Goal: Information Seeking & Learning: Learn about a topic

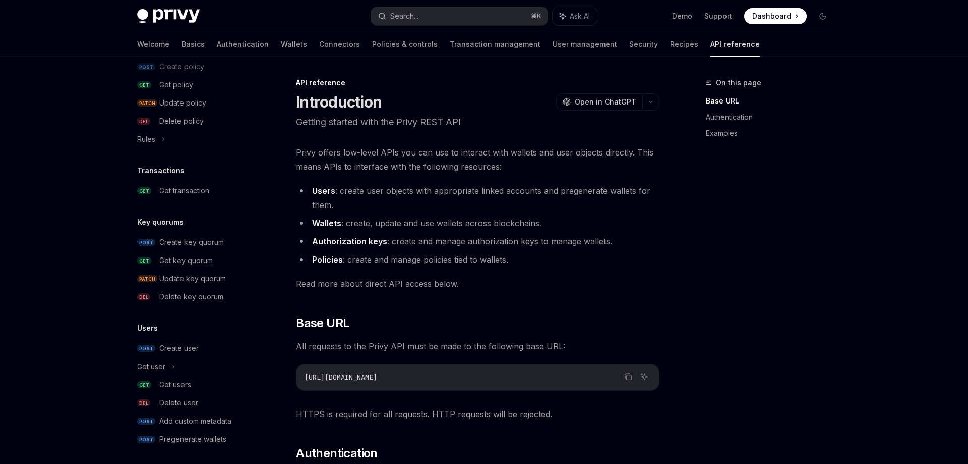
scroll to position [579, 0]
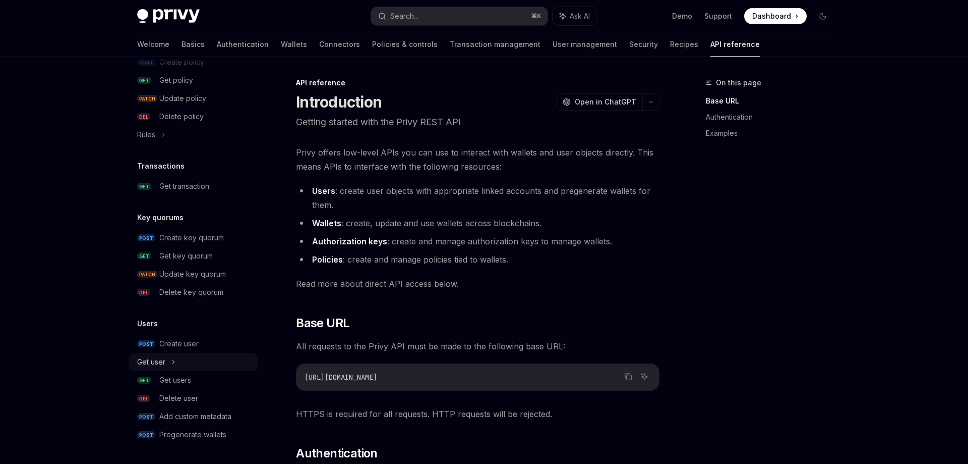
click at [165, 367] on div "Get user" at bounding box center [193, 362] width 129 height 18
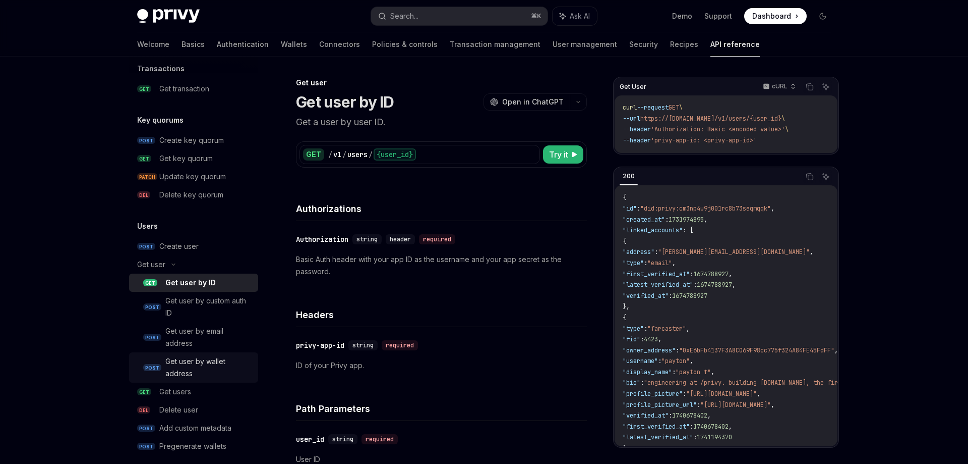
scroll to position [688, 0]
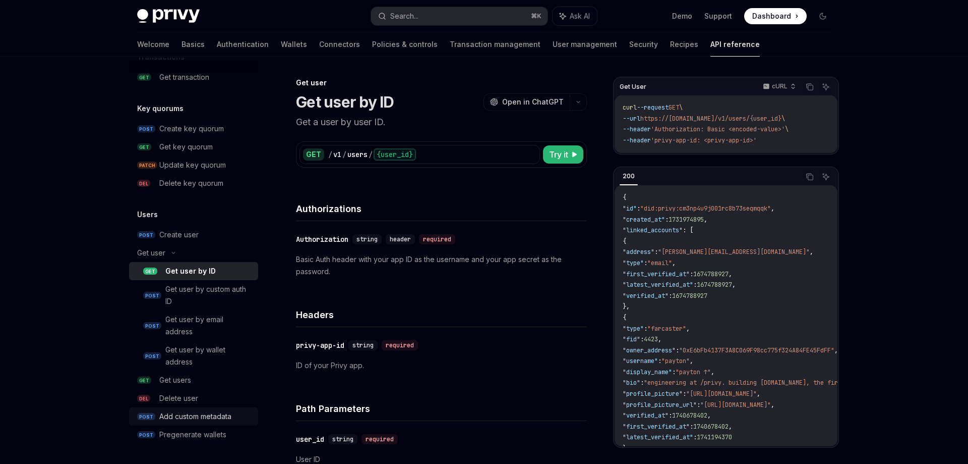
click at [181, 416] on div "Add custom metadata" at bounding box center [195, 416] width 72 height 12
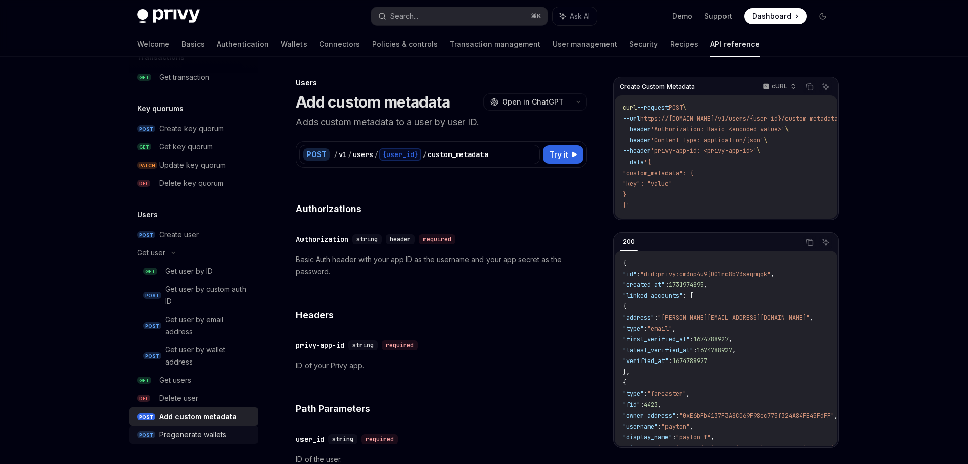
click at [181, 431] on div "Pregenerate wallets" at bounding box center [192, 434] width 67 height 12
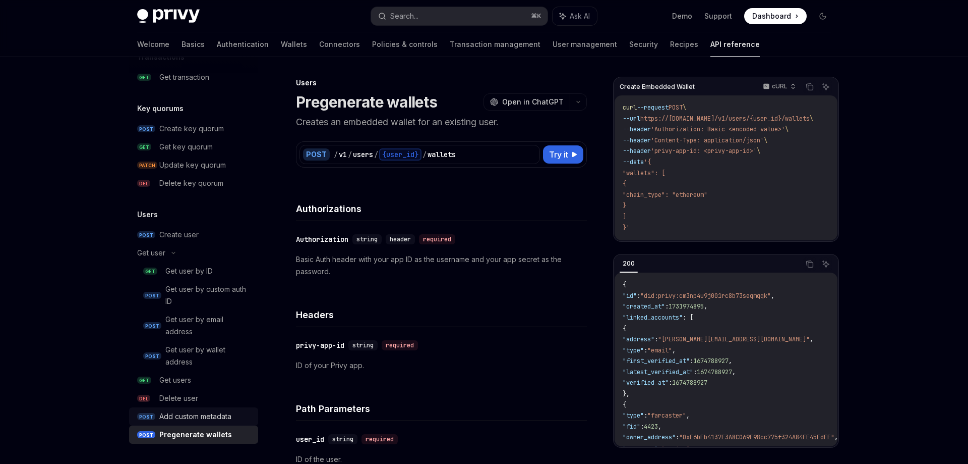
click at [180, 424] on link "POST Add custom metadata" at bounding box center [193, 416] width 129 height 18
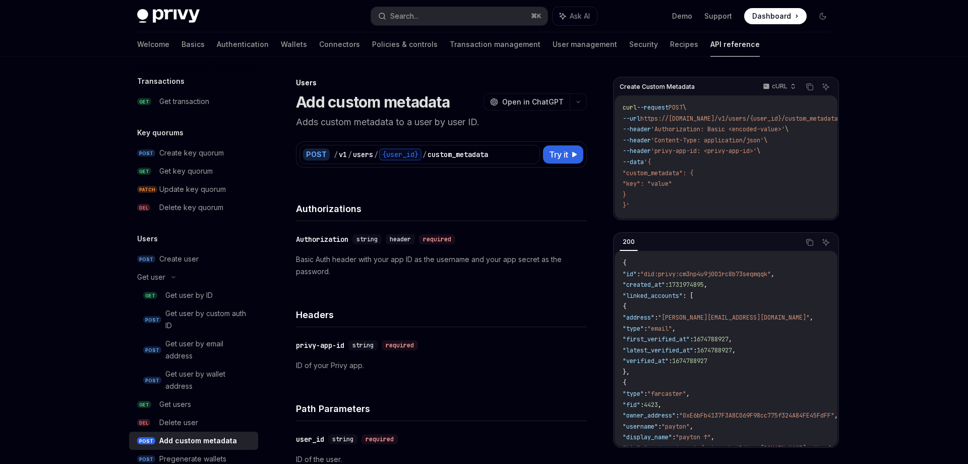
scroll to position [644, 0]
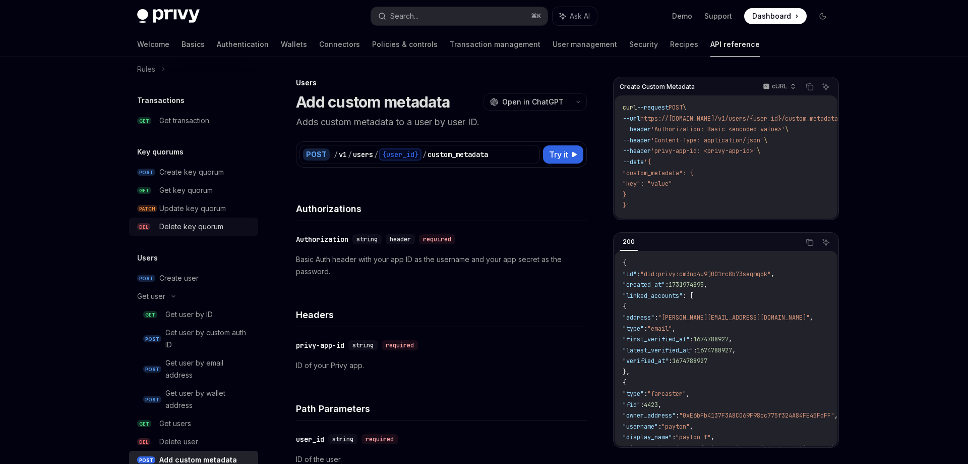
click at [191, 228] on div "Delete key quorum" at bounding box center [191, 226] width 64 height 12
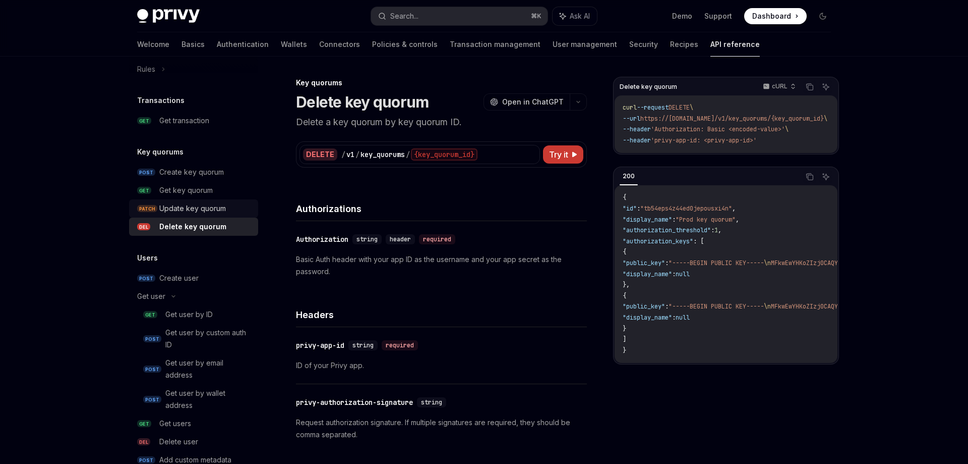
click at [194, 200] on link "PATCH Update key quorum" at bounding box center [193, 208] width 129 height 18
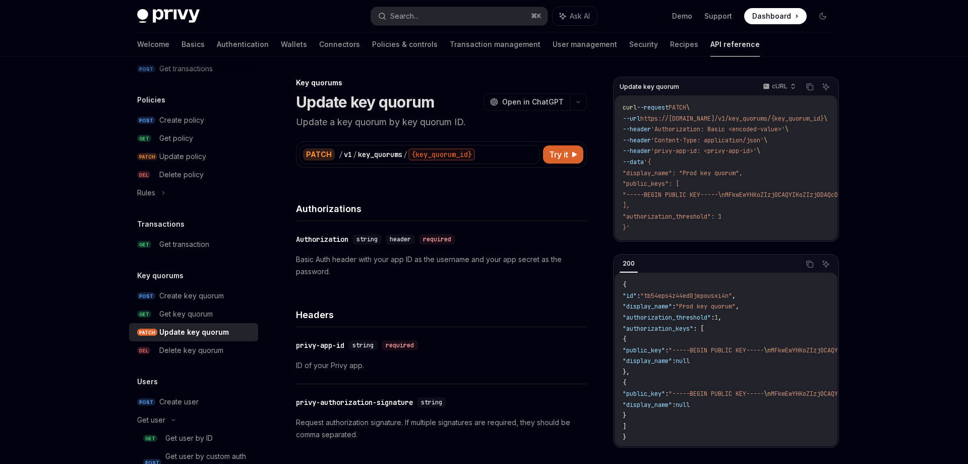
scroll to position [505, 0]
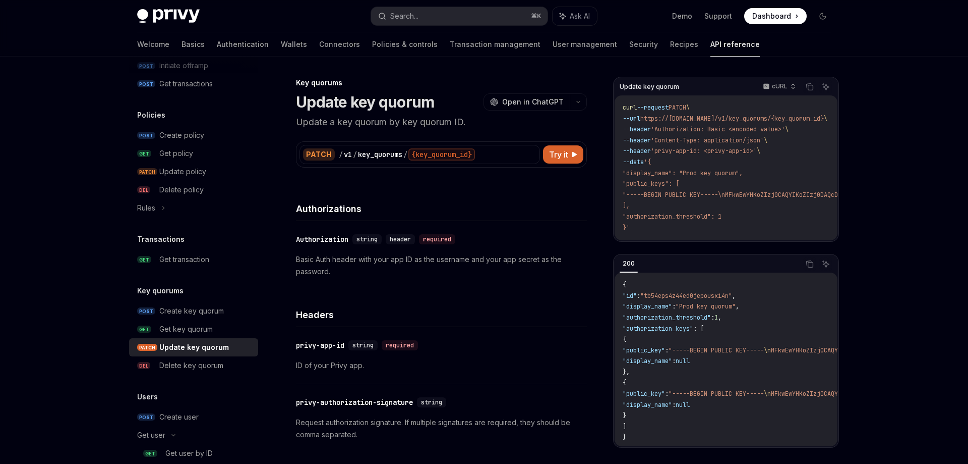
click at [196, 245] on div "Transactions GET Get transaction" at bounding box center [193, 250] width 129 height 35
click at [155, 196] on link "DEL Delete policy" at bounding box center [193, 190] width 129 height 18
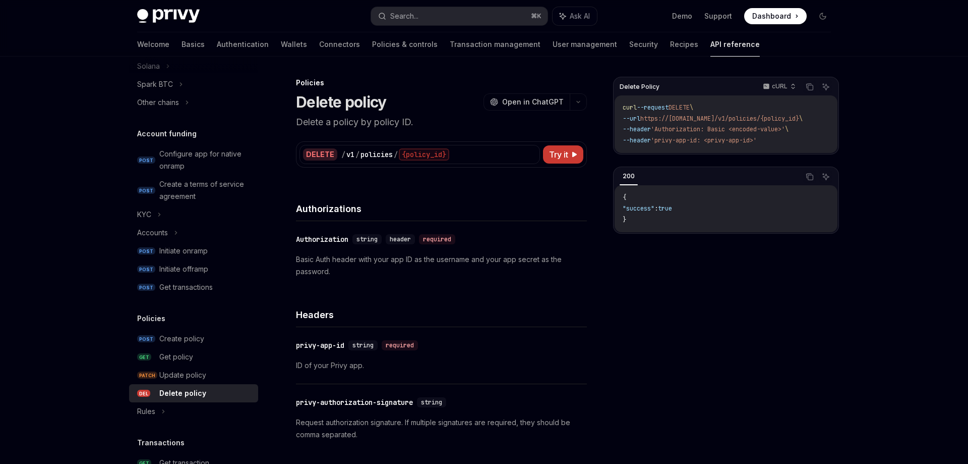
scroll to position [280, 0]
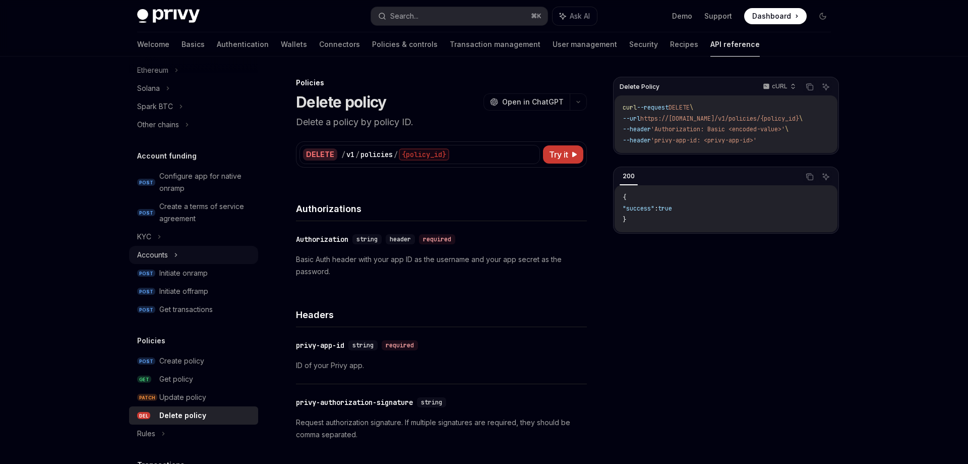
click at [169, 257] on div "Accounts" at bounding box center [193, 255] width 129 height 18
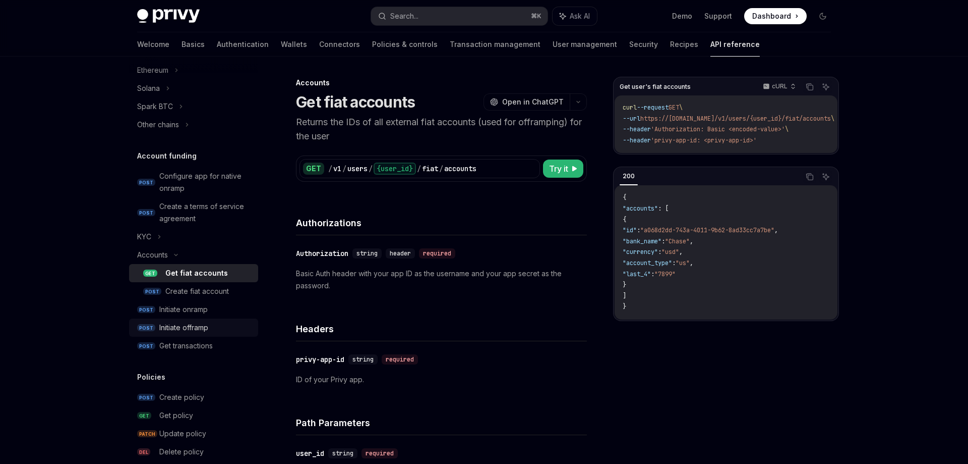
click at [178, 318] on link "POST Initiate offramp" at bounding box center [193, 327] width 129 height 18
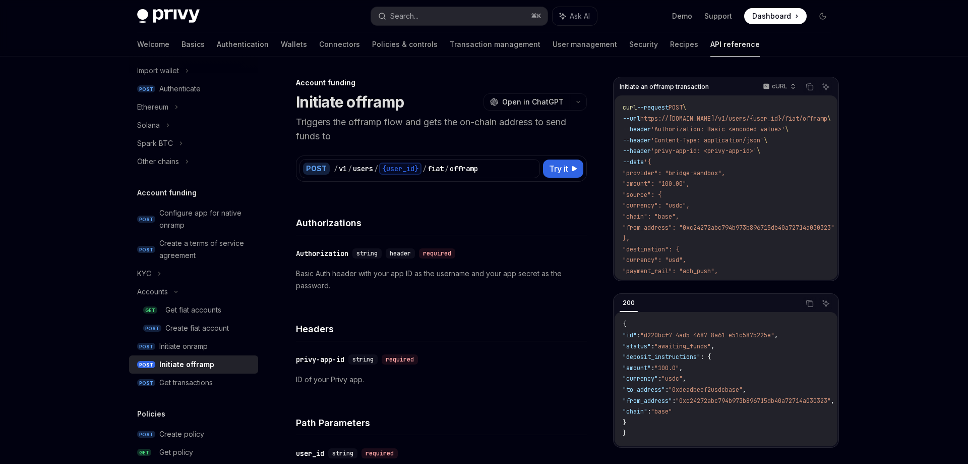
scroll to position [230, 0]
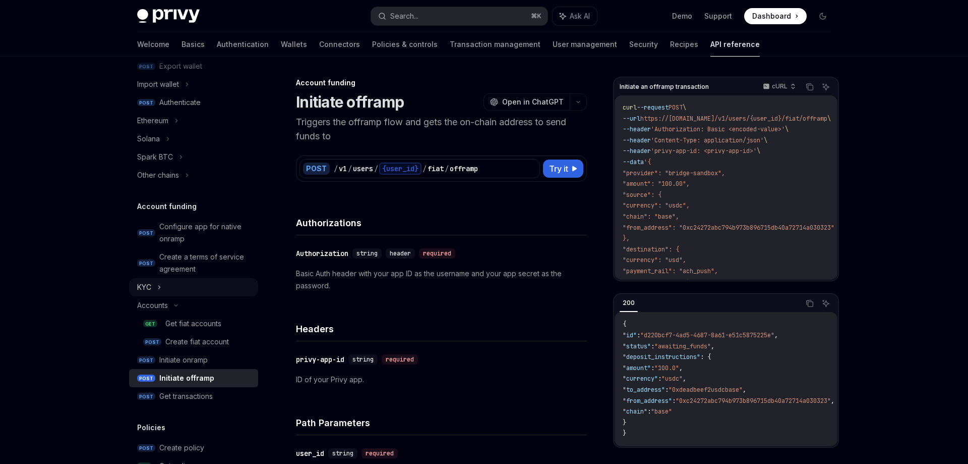
click at [182, 278] on div "KYC" at bounding box center [193, 287] width 129 height 18
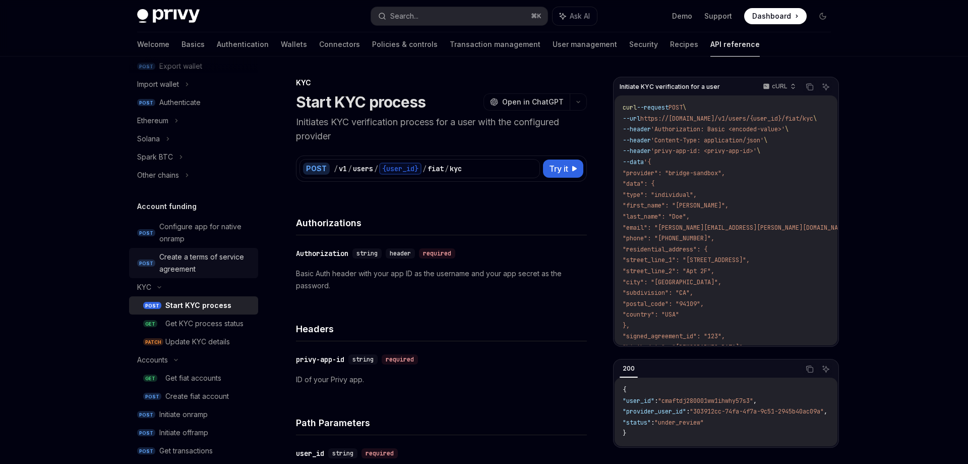
click at [180, 266] on div "Create a terms of service agreement" at bounding box center [205, 263] width 93 height 24
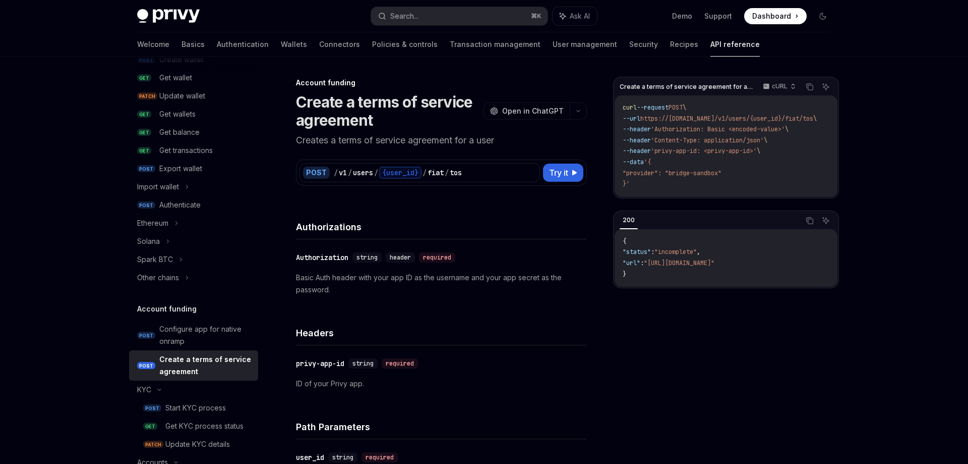
scroll to position [41, 0]
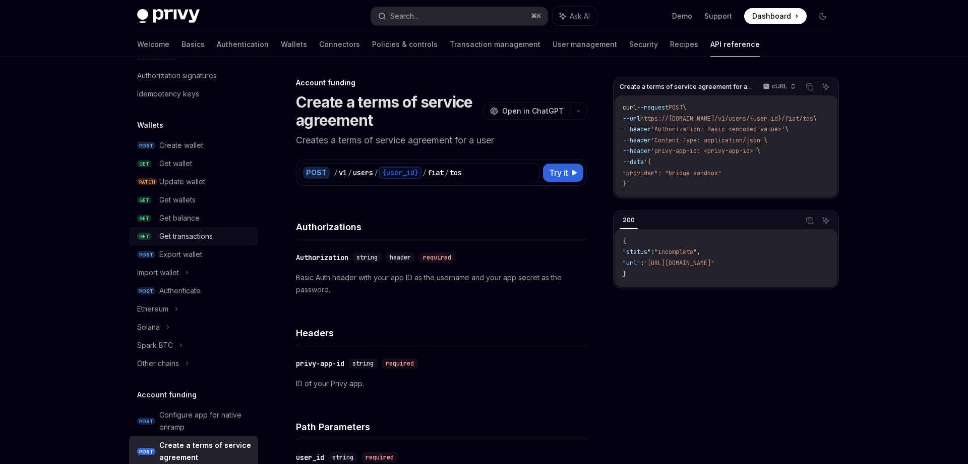
click at [179, 232] on div "Get transactions" at bounding box center [185, 236] width 53 height 12
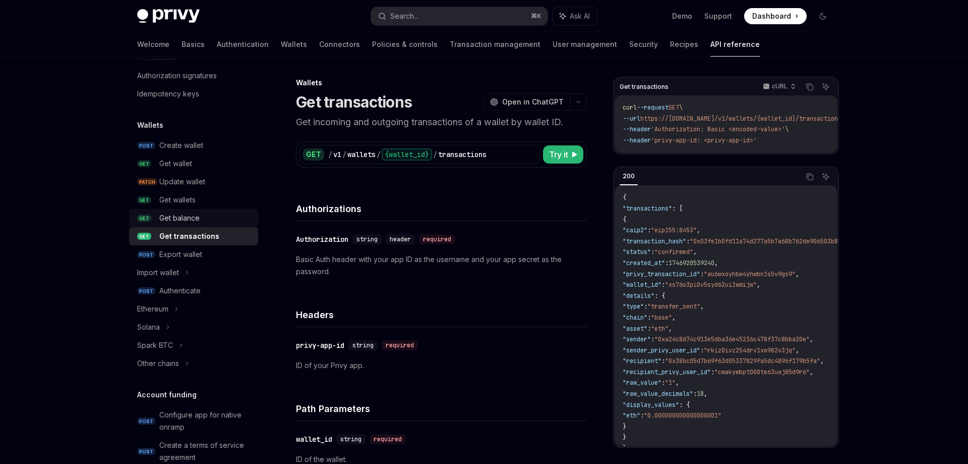
click at [182, 212] on div "Get balance" at bounding box center [179, 218] width 40 height 12
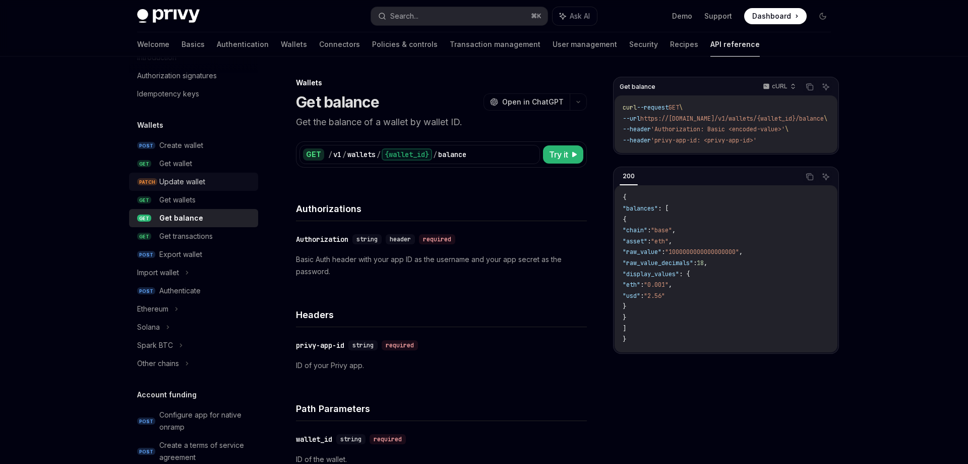
click at [183, 183] on div "Update wallet" at bounding box center [182, 182] width 46 height 12
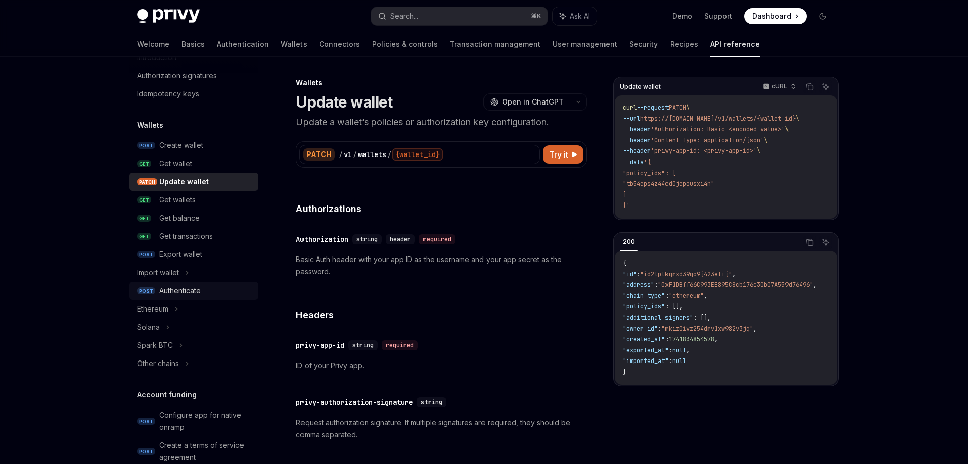
click at [174, 290] on div "Authenticate" at bounding box center [179, 290] width 41 height 12
type textarea "*"
